Goal: Transaction & Acquisition: Book appointment/travel/reservation

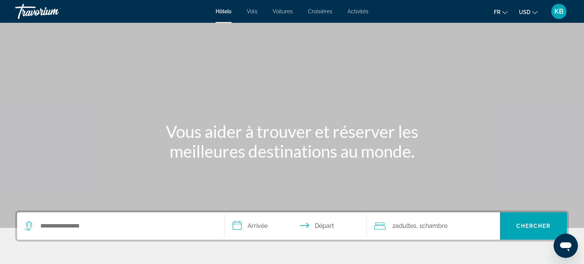
click at [352, 11] on span "Activités" at bounding box center [358, 11] width 21 height 6
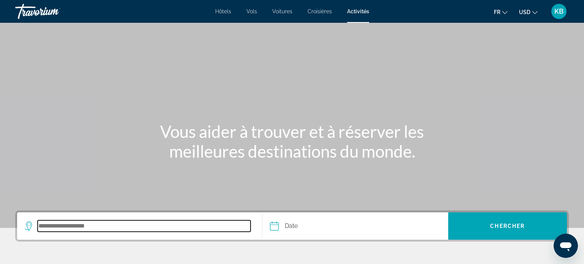
click at [107, 221] on input "Search destination" at bounding box center [144, 226] width 213 height 11
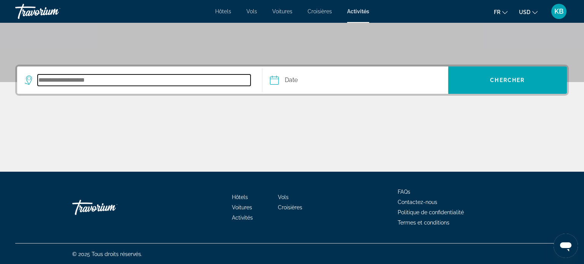
scroll to position [146, 0]
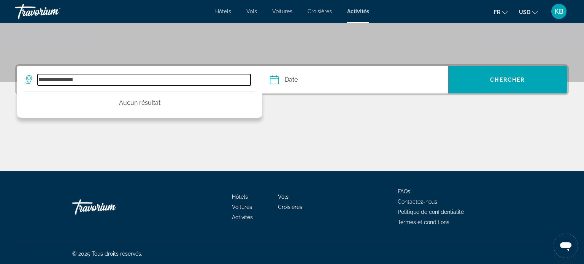
type input "**********"
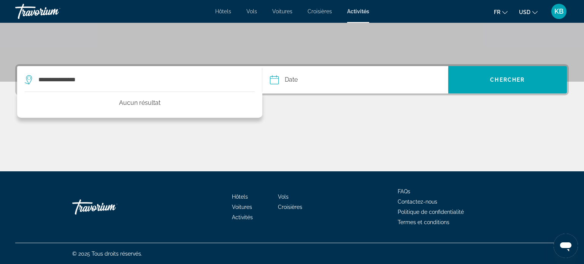
click at [46, 7] on div "Travorium" at bounding box center [53, 12] width 76 height 20
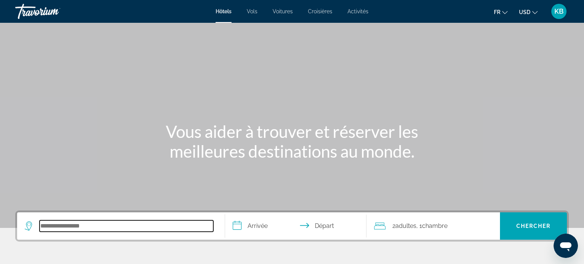
click at [58, 224] on input "Search hotel destination" at bounding box center [127, 226] width 174 height 11
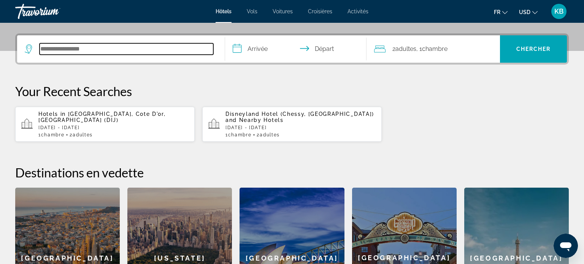
scroll to position [186, 0]
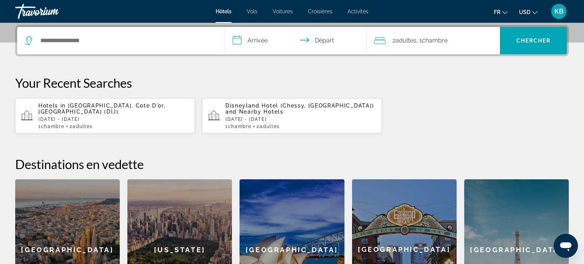
click at [267, 113] on p "Disneyland Hotel (Chessy, FR) and Nearby Hotels" at bounding box center [301, 109] width 150 height 12
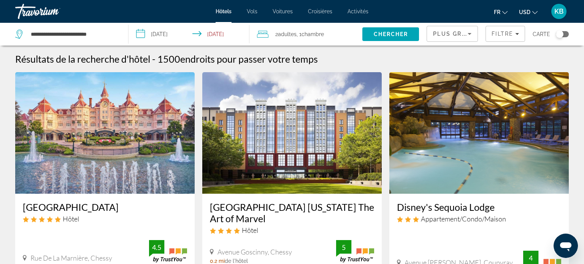
click at [357, 11] on span "Activités" at bounding box center [358, 11] width 21 height 6
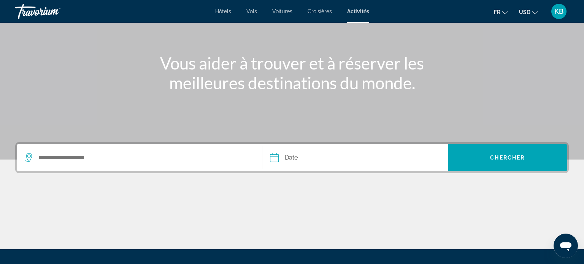
scroll to position [76, 0]
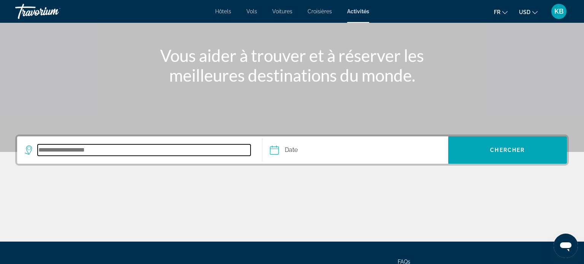
click at [102, 149] on input "Search destination" at bounding box center [144, 150] width 213 height 11
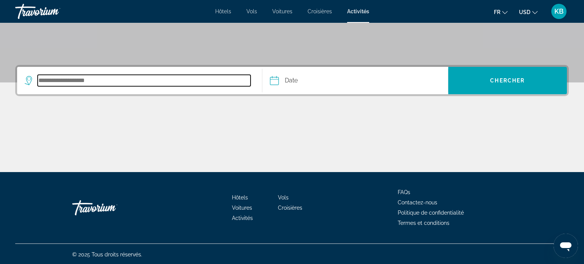
scroll to position [146, 0]
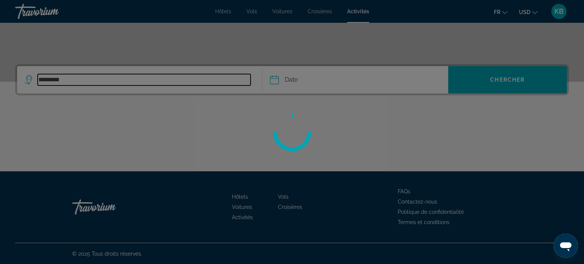
type input "**********"
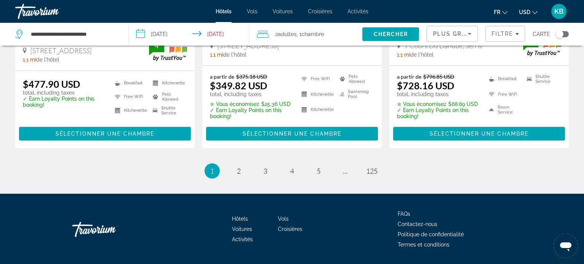
scroll to position [1091, 0]
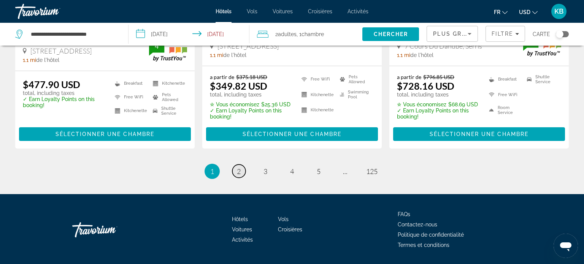
click at [241, 167] on span "2" at bounding box center [239, 171] width 4 height 8
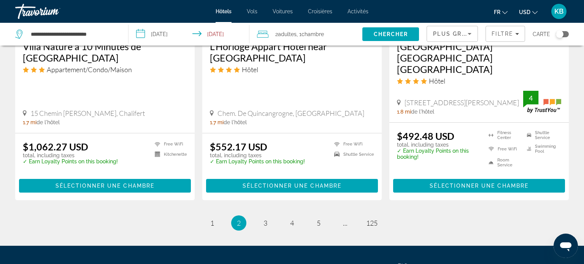
scroll to position [1092, 0]
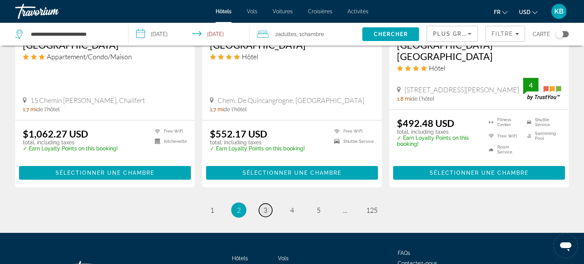
click at [268, 204] on link "page 3" at bounding box center [265, 210] width 13 height 13
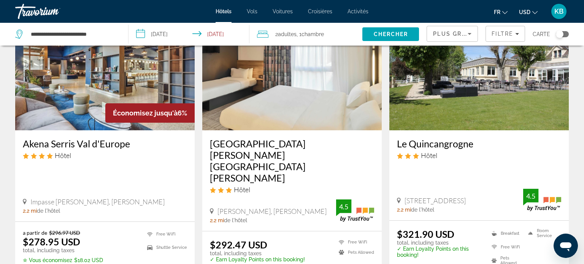
scroll to position [365, 0]
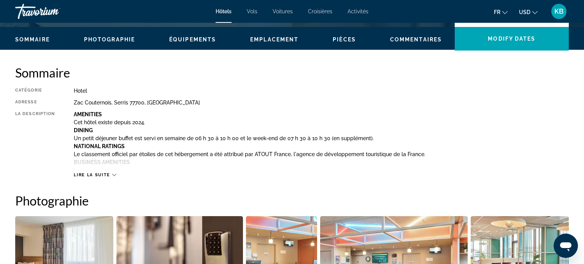
scroll to position [225, 0]
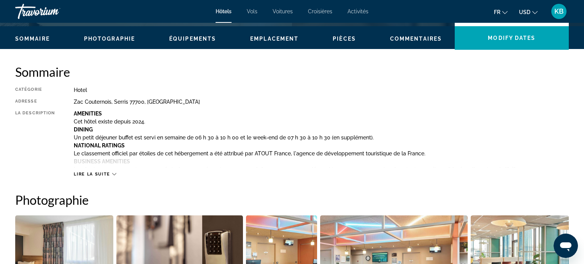
click at [112, 175] on icon "Main content" at bounding box center [114, 174] width 4 height 4
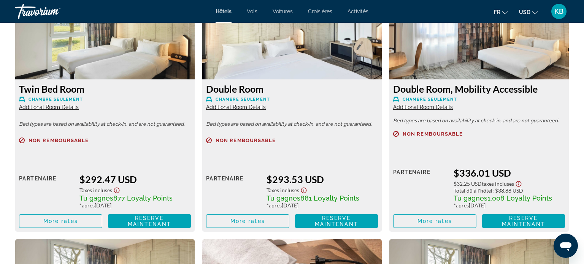
scroll to position [1305, 0]
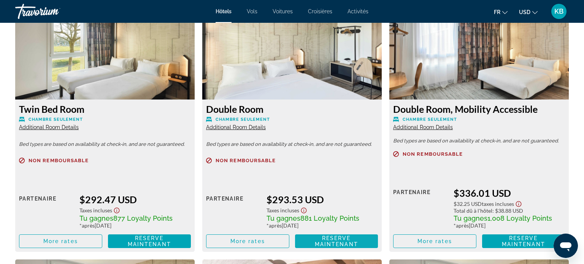
click at [306, 241] on span "Reserve maintenant Plus disponible" at bounding box center [336, 242] width 71 height 12
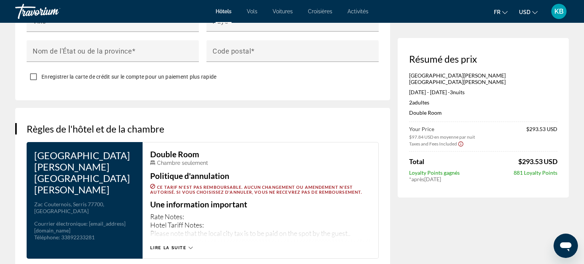
scroll to position [867, 0]
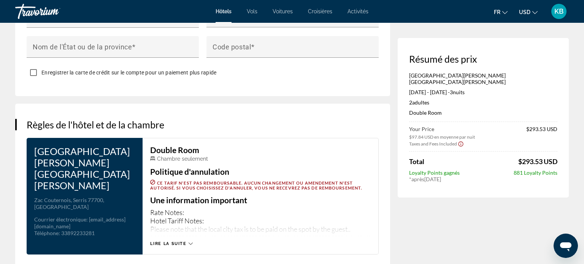
click at [506, 11] on icon "Change language" at bounding box center [505, 12] width 5 height 5
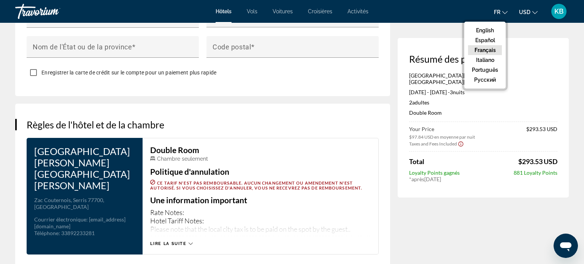
click at [484, 51] on button "Français" at bounding box center [485, 50] width 34 height 10
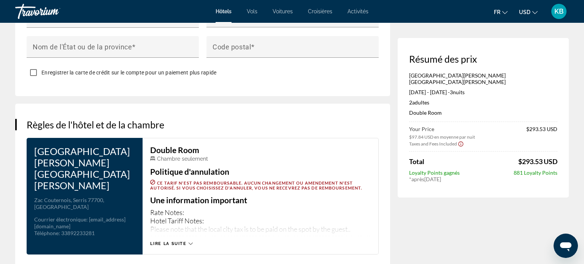
click at [533, 10] on icon "Change currency" at bounding box center [535, 12] width 5 height 5
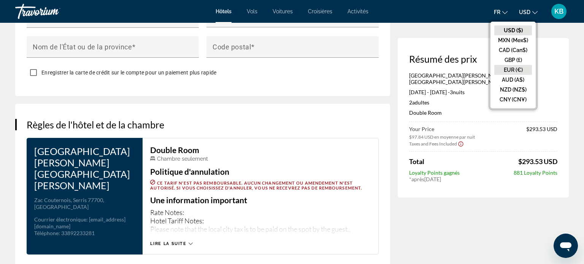
click at [519, 68] on button "EUR (€)" at bounding box center [514, 70] width 38 height 10
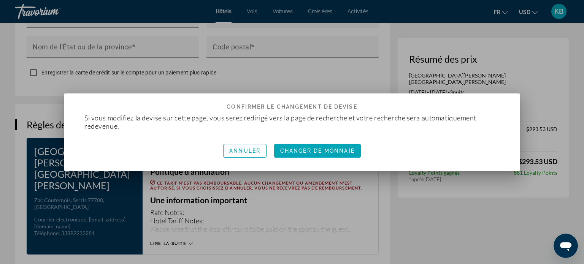
scroll to position [0, 0]
click at [255, 153] on span "Annuler" at bounding box center [244, 151] width 31 height 6
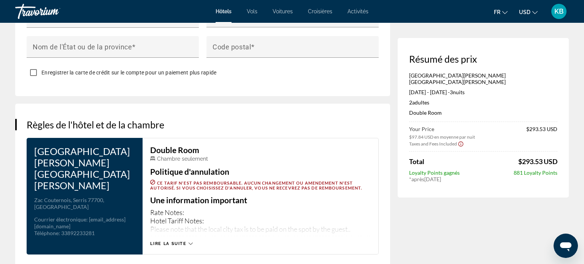
click at [461, 141] on icon "Show Taxes and Fees disclaimer" at bounding box center [461, 144] width 6 height 7
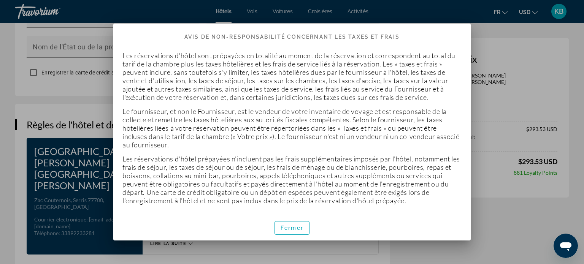
scroll to position [0, 0]
click at [286, 225] on span "Fermer" at bounding box center [292, 228] width 23 height 6
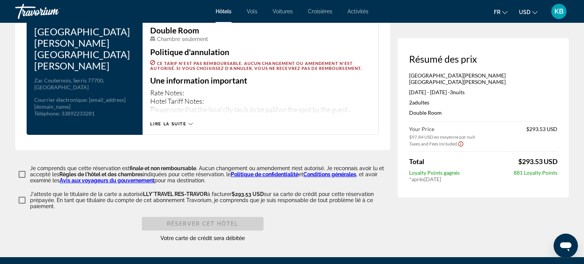
scroll to position [988, 0]
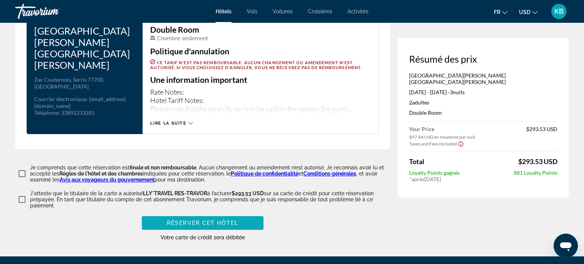
click at [180, 220] on span "Réserver cet hôtel" at bounding box center [203, 223] width 72 height 6
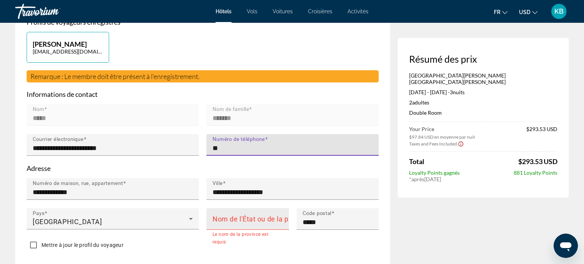
type input "**********"
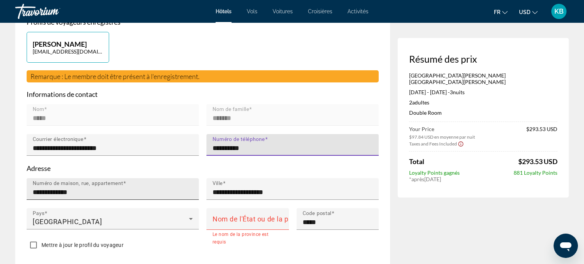
click at [180, 188] on input "**********" at bounding box center [115, 192] width 165 height 9
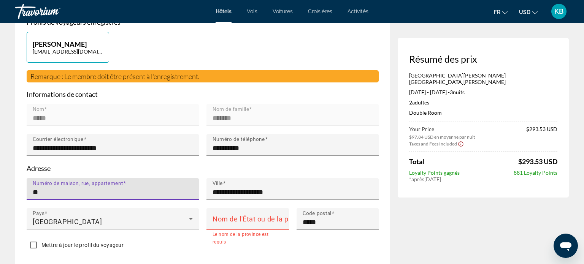
type input "*"
type input "**********"
click at [274, 215] on mat-label "Nom de l'État ou de la province" at bounding box center [262, 219] width 99 height 8
click at [274, 218] on input "Nom de l'État ou de la province" at bounding box center [250, 222] width 75 height 9
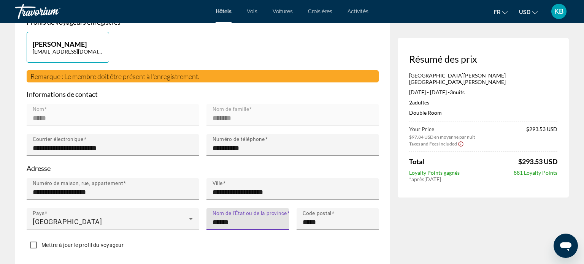
type input "******"
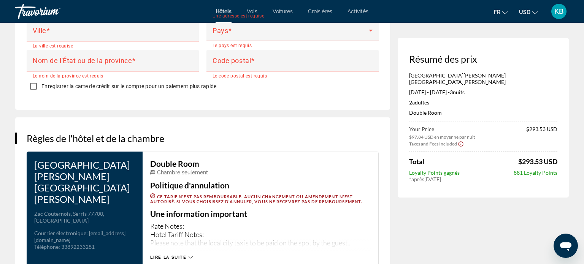
scroll to position [869, 0]
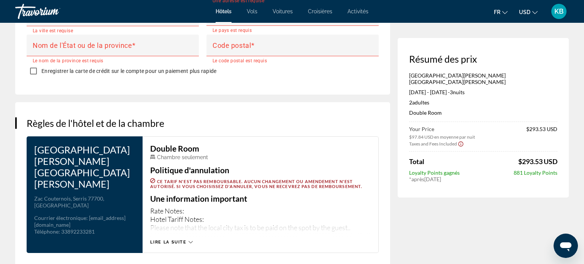
click at [170, 240] on span "Lire la suite" at bounding box center [168, 242] width 36 height 5
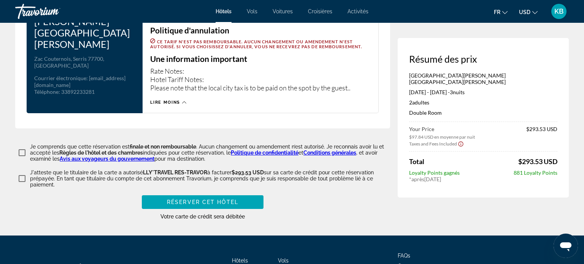
scroll to position [1009, 0]
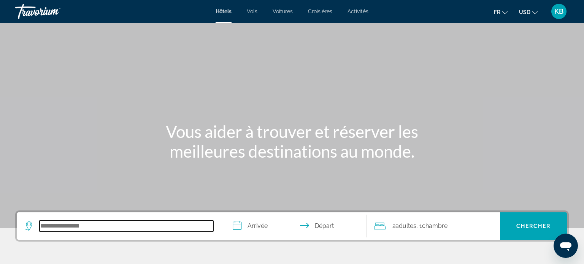
click at [48, 223] on input "Search hotel destination" at bounding box center [127, 226] width 174 height 11
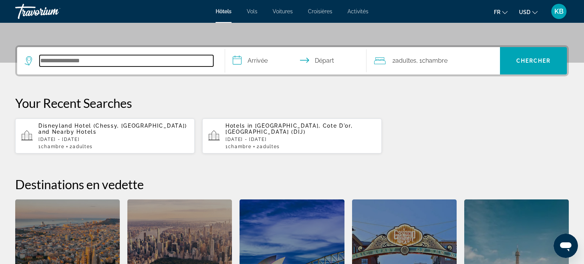
scroll to position [186, 0]
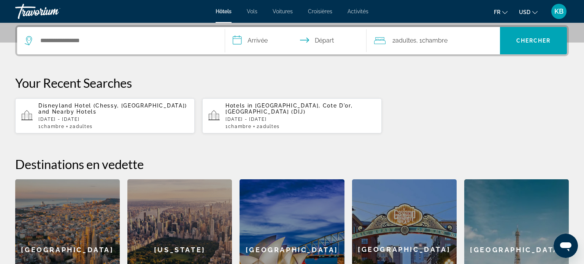
click at [271, 107] on span "[GEOGRAPHIC_DATA], Cote D'or, [GEOGRAPHIC_DATA] (DIJ)" at bounding box center [289, 109] width 127 height 12
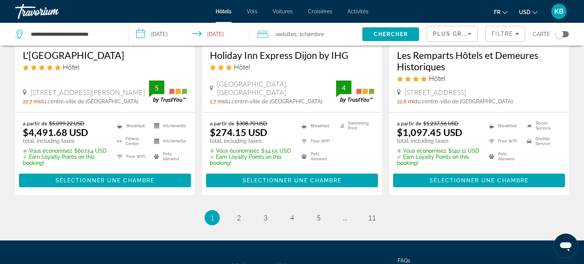
scroll to position [1078, 0]
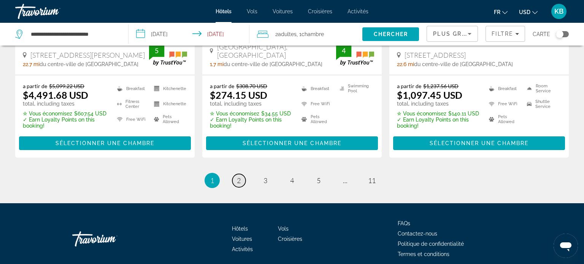
click at [240, 181] on span "2" at bounding box center [239, 181] width 4 height 8
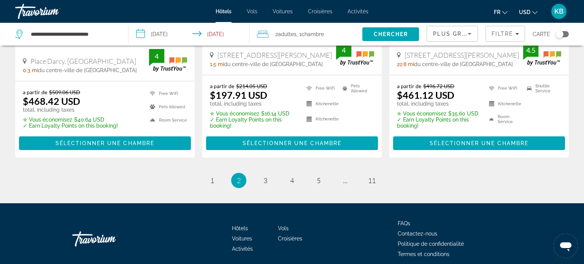
scroll to position [1077, 0]
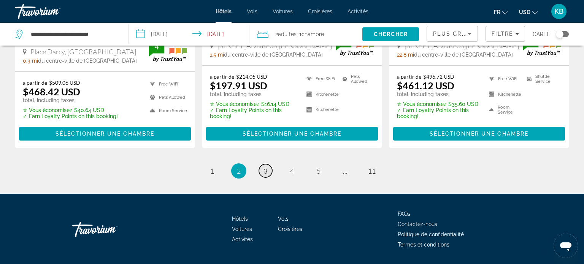
click at [263, 164] on link "page 3" at bounding box center [265, 170] width 13 height 13
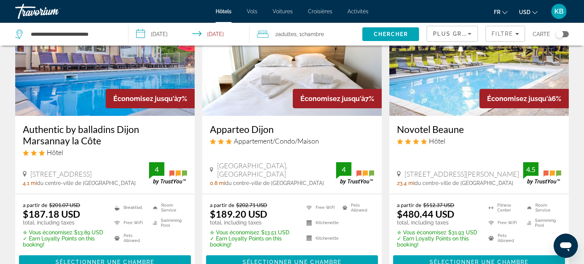
scroll to position [374, 0]
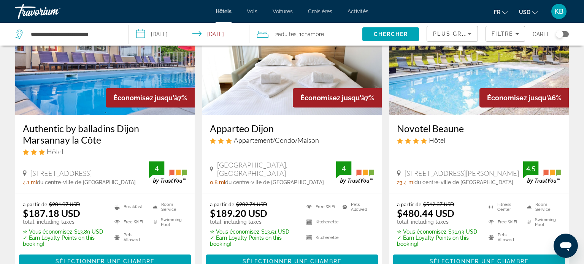
click at [123, 237] on ul "Breakfast Free WiFi Pets Allowed Room Service Swimming Pool" at bounding box center [146, 224] width 82 height 46
click at [113, 259] on span "Sélectionner une chambre" at bounding box center [105, 262] width 99 height 6
